Goal: Navigation & Orientation: Find specific page/section

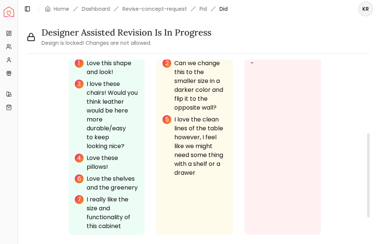
scroll to position [176, 0]
click at [60, 9] on link "Home" at bounding box center [62, 8] width 16 height 7
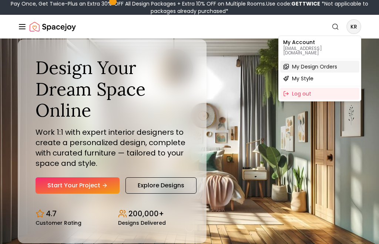
click at [284, 63] on span "My Design Orders" at bounding box center [314, 66] width 45 height 7
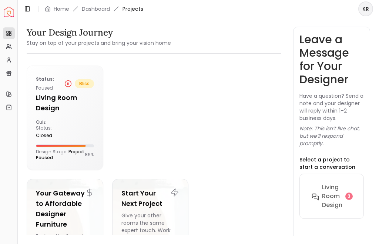
scroll to position [17, 0]
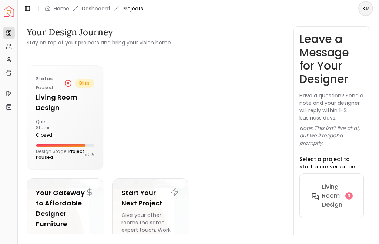
click at [67, 83] on line at bounding box center [67, 84] width 0 height 2
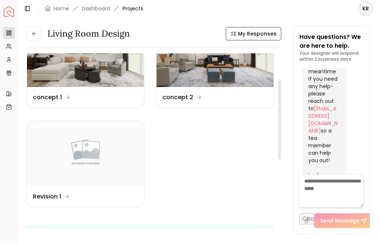
scroll to position [63, 0]
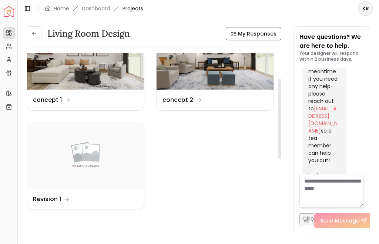
click at [119, 154] on img at bounding box center [85, 156] width 117 height 66
click at [63, 195] on div "Design Name Revision 1" at bounding box center [51, 199] width 37 height 9
click at [92, 151] on img at bounding box center [85, 156] width 117 height 66
click at [73, 195] on div "Design Name Revision 1" at bounding box center [85, 199] width 105 height 9
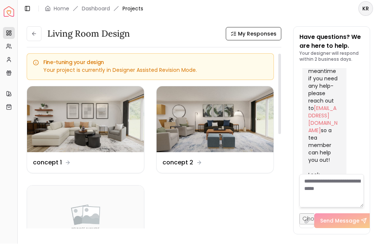
scroll to position [1598, 0]
